Goal: Find specific page/section: Find specific page/section

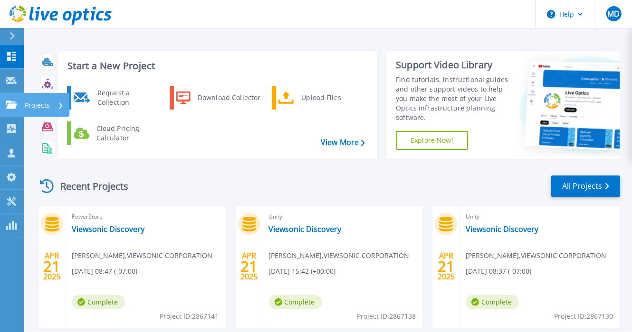
click at [26, 107] on p "Projects" at bounding box center [37, 105] width 25 height 25
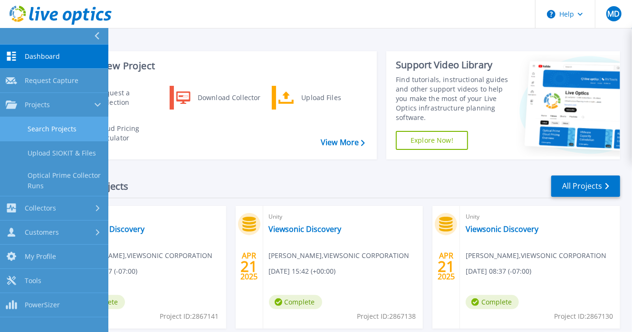
click at [33, 125] on link "Search Projects" at bounding box center [54, 129] width 108 height 24
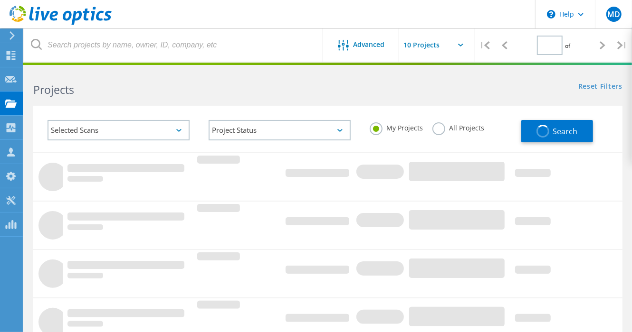
type input "1"
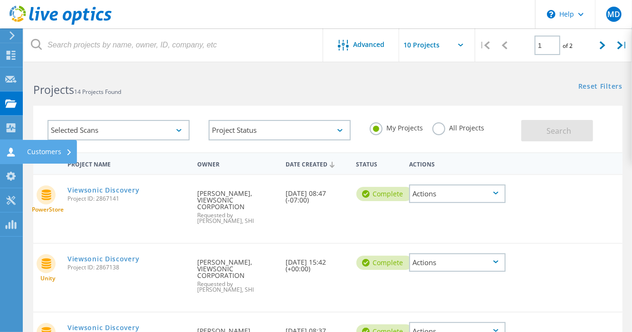
click at [36, 153] on div "Customers" at bounding box center [49, 152] width 45 height 7
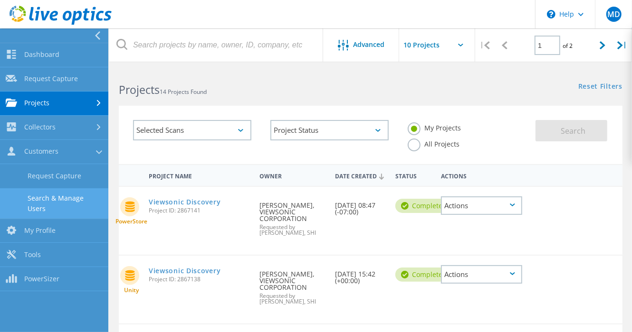
click at [57, 196] on link "Search & Manage Users" at bounding box center [54, 204] width 108 height 30
